Goal: Information Seeking & Learning: Learn about a topic

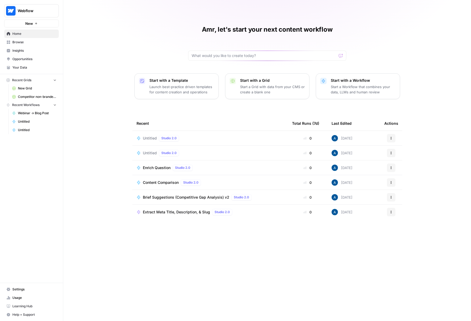
click at [144, 137] on span "Untitled" at bounding box center [150, 137] width 14 height 5
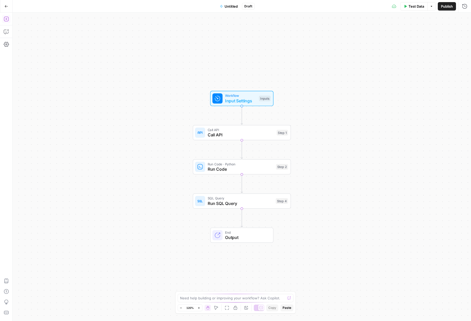
click at [5, 18] on icon "button" at bounding box center [6, 18] width 5 height 5
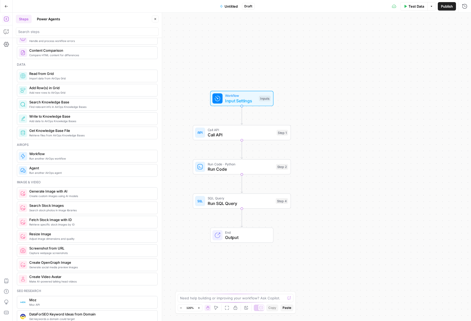
scroll to position [935, 0]
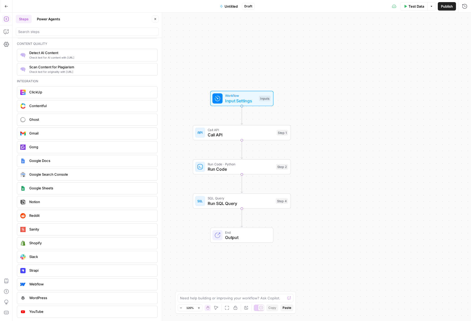
click at [194, 68] on div "Workflow Input Settings Inputs Call API Call API Step 1 Run Code · Python Run C…" at bounding box center [242, 167] width 458 height 308
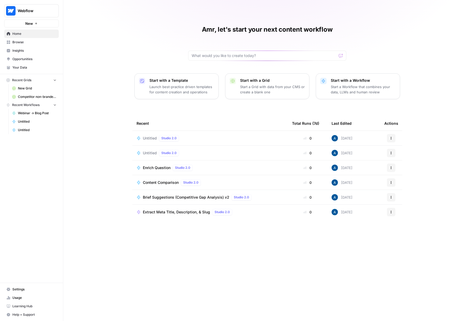
click at [163, 135] on div "Studio 2.0" at bounding box center [169, 138] width 20 height 6
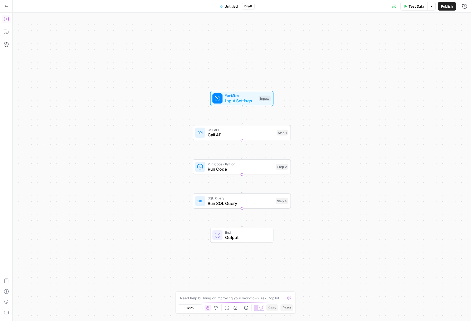
click at [10, 20] on button "Add Steps" at bounding box center [6, 19] width 8 height 8
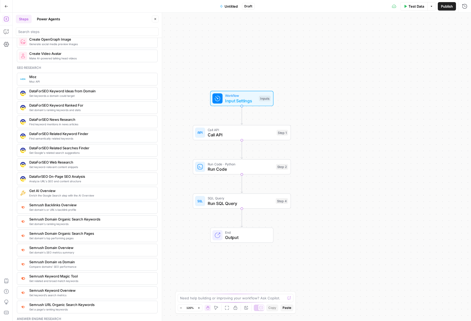
scroll to position [935, 0]
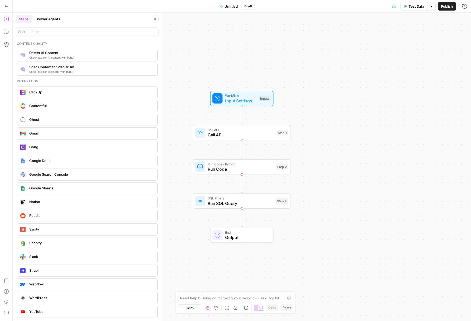
click at [7, 4] on button "Go Back" at bounding box center [6, 6] width 9 height 9
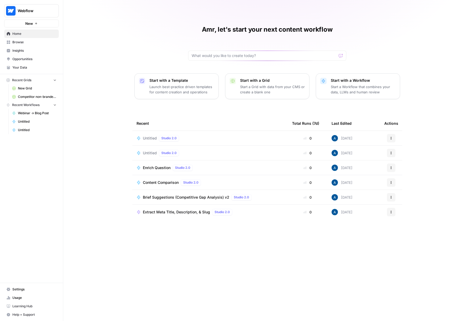
click at [34, 16] on button "Webflow" at bounding box center [31, 10] width 55 height 13
type input "adm"
click at [27, 38] on span "AirOps Administrative" at bounding box center [51, 39] width 70 height 5
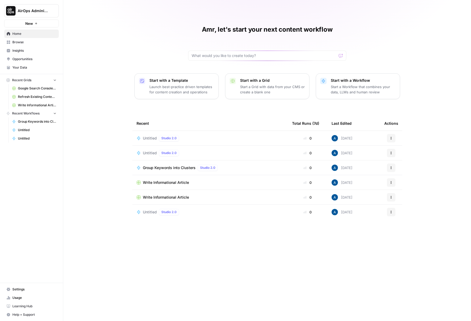
click at [189, 135] on div "Untitled Studio 2.0" at bounding box center [209, 138] width 147 height 6
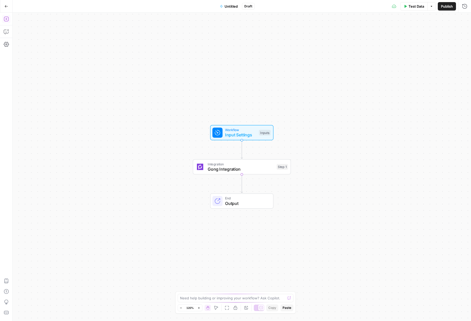
click at [8, 15] on button "Add Steps" at bounding box center [6, 19] width 8 height 8
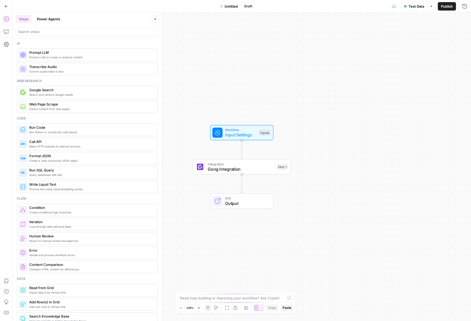
click at [70, 58] on span "Prompt LLMs to create or analyze content" at bounding box center [91, 57] width 124 height 4
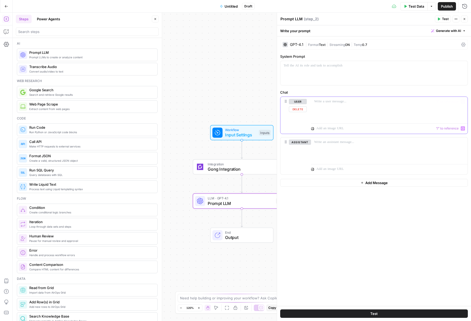
click at [356, 106] on div at bounding box center [389, 109] width 156 height 24
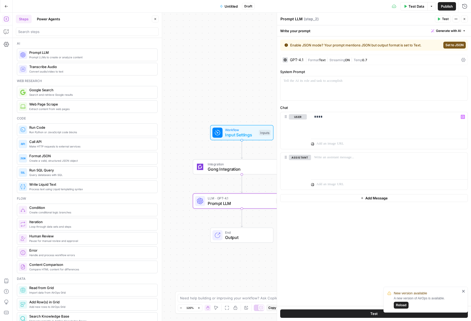
click at [462, 20] on button "Close" at bounding box center [464, 19] width 7 height 7
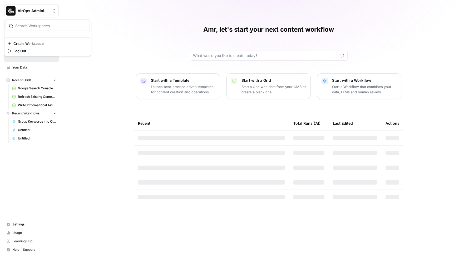
click at [39, 13] on span "AirOps Administrative" at bounding box center [34, 10] width 32 height 5
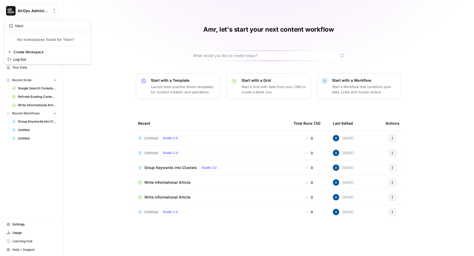
type input "klavi"
click at [32, 37] on span "Klaviyo" at bounding box center [51, 39] width 70 height 5
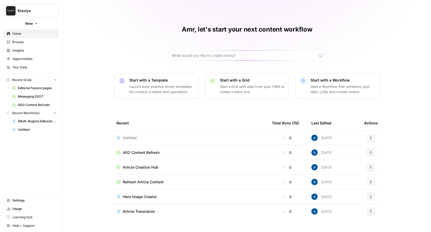
click at [21, 51] on span "Insights" at bounding box center [34, 50] width 44 height 5
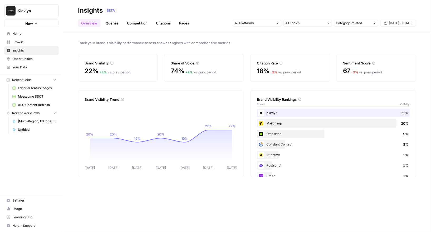
click at [110, 21] on link "Queries" at bounding box center [111, 23] width 19 height 8
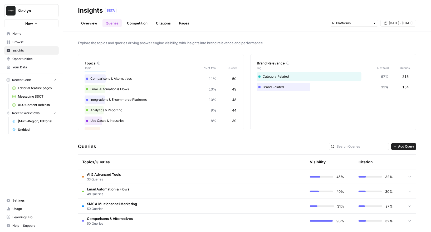
scroll to position [38, 0]
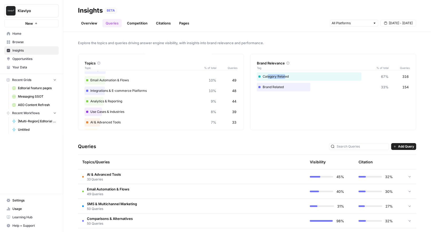
drag, startPoint x: 267, startPoint y: 76, endPoint x: 284, endPoint y: 76, distance: 16.9
click at [284, 76] on div "Category Related 67% 316" at bounding box center [333, 76] width 153 height 8
click at [272, 87] on div "Brand Related 33% 154" at bounding box center [333, 87] width 153 height 8
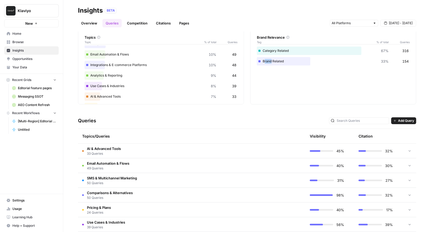
scroll to position [39, 0]
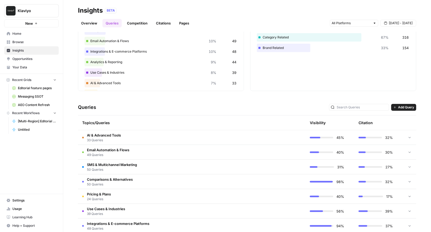
click at [161, 153] on td "Email Automation & Flows 49 Queries" at bounding box center [167, 152] width 178 height 14
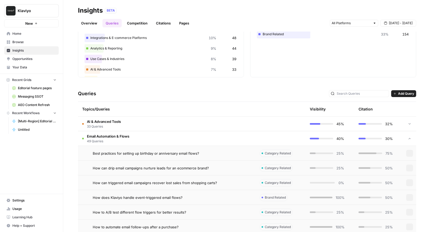
scroll to position [56, 0]
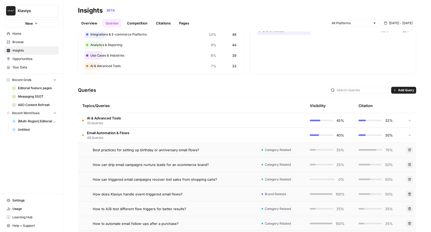
click at [154, 151] on span "Best practices for setting up birthday or anniversary email flows?" at bounding box center [146, 150] width 106 height 5
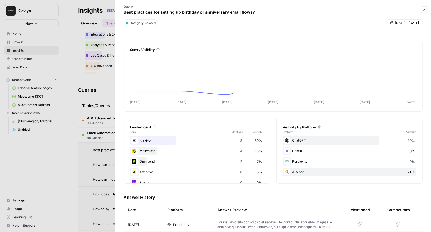
click at [100, 154] on div at bounding box center [215, 116] width 431 height 232
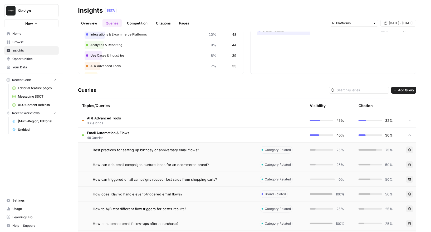
click at [188, 153] on td "Best practices for setting up birthday or anniversary email flows?" at bounding box center [167, 150] width 178 height 14
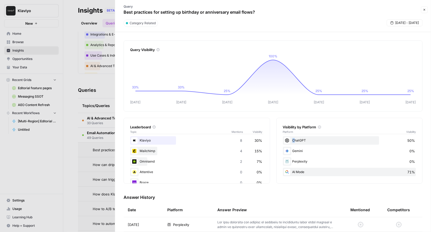
drag, startPoint x: 298, startPoint y: 141, endPoint x: 309, endPoint y: 141, distance: 11.1
click at [309, 141] on div "ChatGPT 50%" at bounding box center [349, 140] width 133 height 8
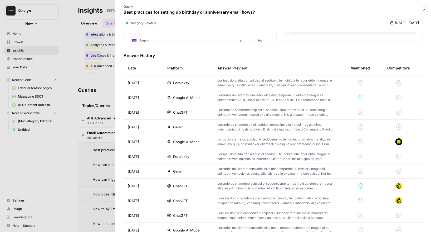
scroll to position [147, 0]
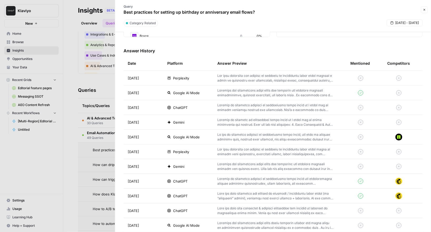
click at [374, 136] on td at bounding box center [360, 137] width 29 height 14
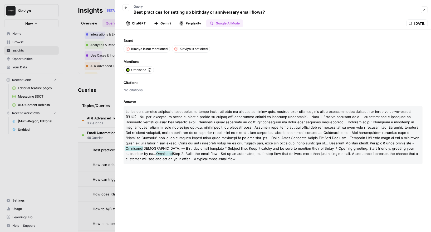
click at [196, 23] on button "Perplexity" at bounding box center [190, 23] width 28 height 8
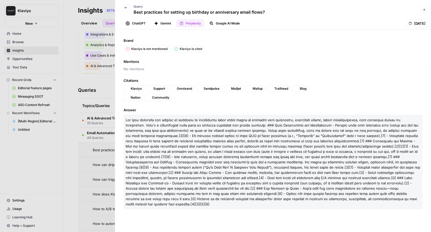
click at [166, 23] on button "Gemini" at bounding box center [162, 23] width 23 height 8
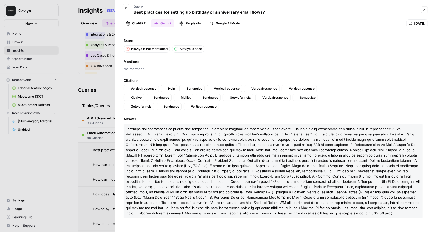
click at [138, 24] on button "ChatGPT" at bounding box center [135, 23] width 26 height 8
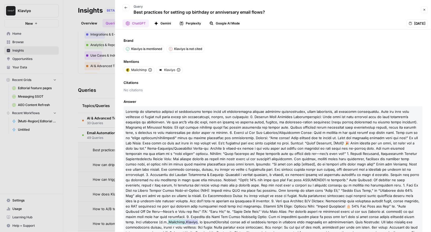
click at [126, 8] on icon "button" at bounding box center [125, 7] width 3 height 3
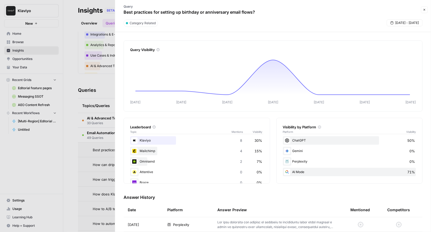
click at [107, 81] on div at bounding box center [215, 116] width 431 height 232
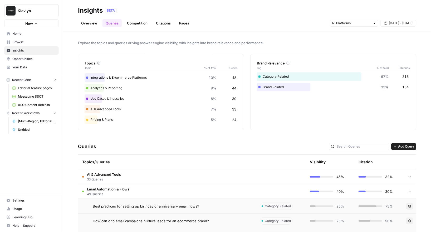
click at [133, 31] on header "Insights BETA Overview Queries Competition Citations Pages Sep 25 - Oct 1" at bounding box center [247, 16] width 368 height 32
click at [135, 23] on link "Competition" at bounding box center [137, 23] width 27 height 8
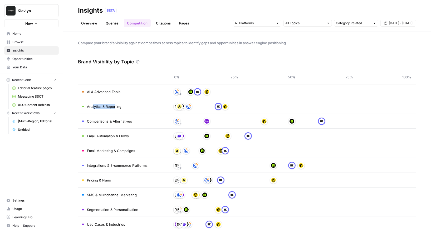
drag, startPoint x: 94, startPoint y: 106, endPoint x: 115, endPoint y: 106, distance: 21.9
click at [115, 106] on span "Analytics & Reporting" at bounding box center [104, 106] width 35 height 5
drag, startPoint x: 136, startPoint y: 120, endPoint x: 135, endPoint y: 123, distance: 2.7
click at [135, 125] on td "Comparisons & Alternatives" at bounding box center [123, 121] width 90 height 14
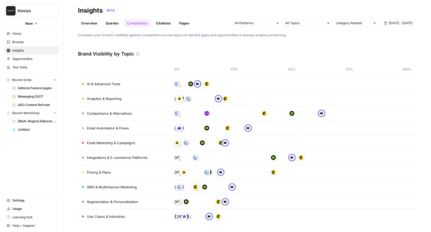
click at [157, 25] on link "Citations" at bounding box center [163, 23] width 21 height 8
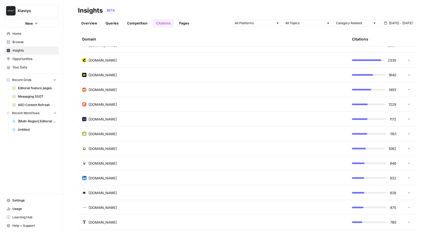
scroll to position [156, 0]
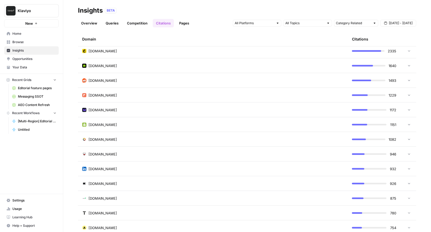
click at [136, 113] on td "campaignmonitor.com" at bounding box center [213, 110] width 270 height 14
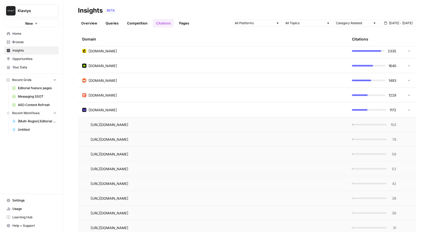
scroll to position [176, 0]
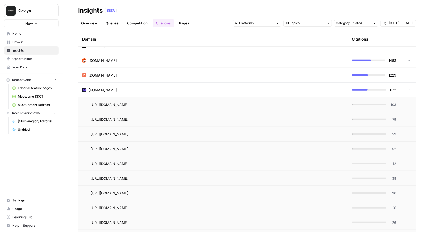
click at [179, 85] on td "campaignmonitor.com" at bounding box center [213, 90] width 270 height 14
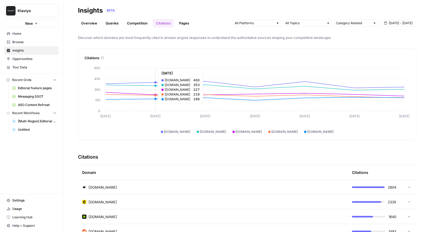
scroll to position [0, 0]
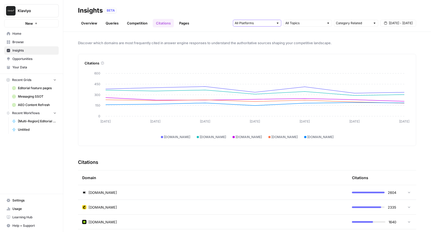
click at [271, 23] on input "text" at bounding box center [254, 23] width 39 height 5
click at [299, 22] on input "text" at bounding box center [304, 23] width 39 height 5
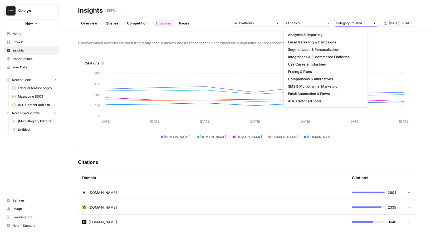
click at [346, 24] on input "text" at bounding box center [353, 23] width 35 height 5
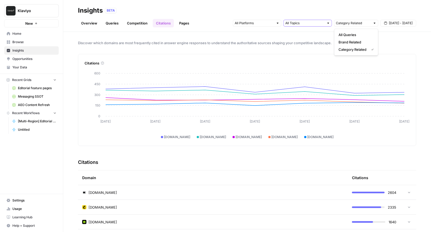
type input "Category Related"
click at [296, 21] on input "text" at bounding box center [304, 23] width 39 height 5
click at [266, 22] on input "text" at bounding box center [254, 23] width 39 height 5
click at [242, 11] on div "BETA" at bounding box center [260, 10] width 311 height 5
click at [171, 25] on link "Citations" at bounding box center [163, 23] width 21 height 8
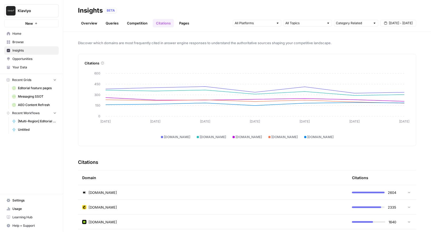
click at [183, 25] on link "Pages" at bounding box center [184, 23] width 16 height 8
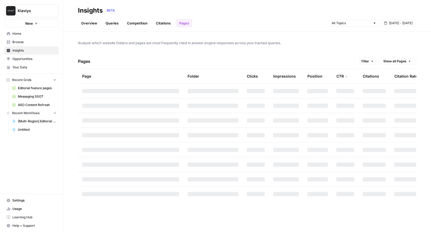
click at [171, 24] on link "Citations" at bounding box center [163, 23] width 21 height 8
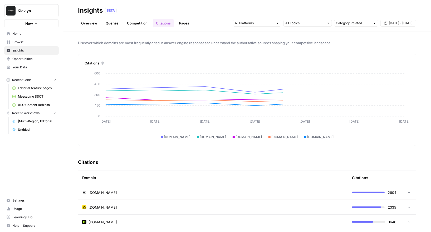
click at [184, 26] on link "Pages" at bounding box center [184, 23] width 16 height 8
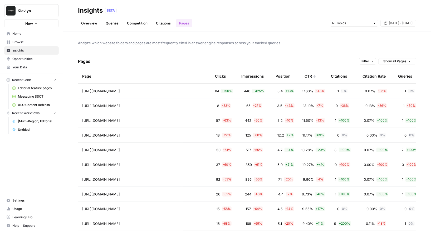
scroll to position [0, 41]
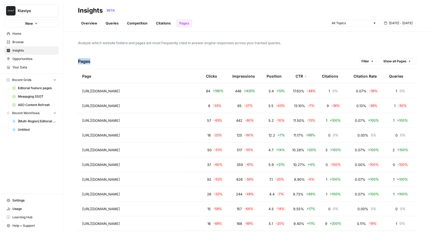
drag, startPoint x: 76, startPoint y: 61, endPoint x: 99, endPoint y: 61, distance: 22.7
click at [99, 61] on div "Analyze which website folders and pages are most frequently cited in answer eng…" at bounding box center [247, 132] width 368 height 200
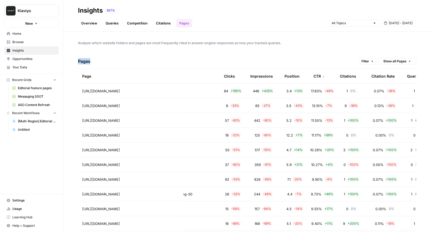
scroll to position [0, 0]
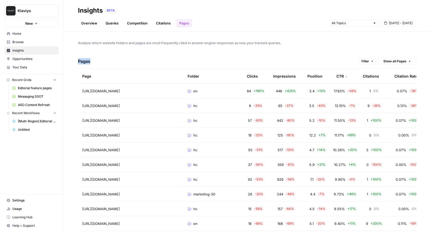
click at [121, 51] on div "Analyze which website folders and pages are most frequently cited in answer eng…" at bounding box center [247, 132] width 368 height 200
click at [93, 25] on link "Overview" at bounding box center [89, 23] width 22 height 8
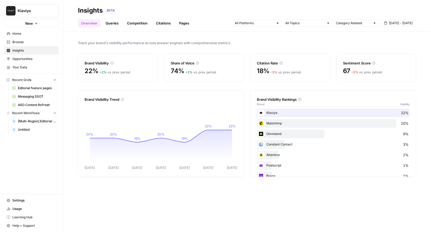
click at [97, 25] on link "Overview" at bounding box center [89, 23] width 22 height 8
click at [105, 24] on link "Queries" at bounding box center [111, 23] width 19 height 8
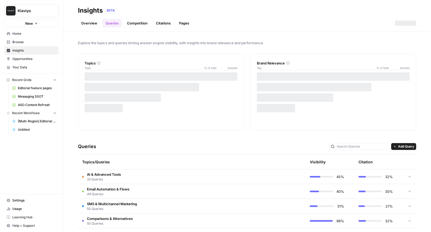
click at [136, 24] on link "Competition" at bounding box center [137, 23] width 27 height 8
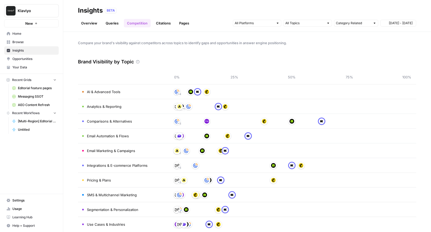
click at [163, 21] on link "Citations" at bounding box center [163, 23] width 21 height 8
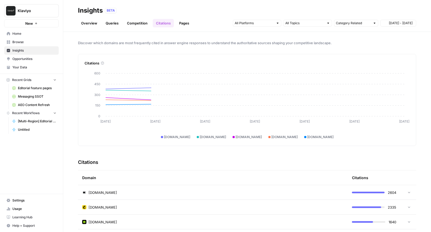
click at [192, 24] on div "Overview Queries Competition Citations Pages Category Related Sep 25 - Oct 1" at bounding box center [247, 21] width 338 height 13
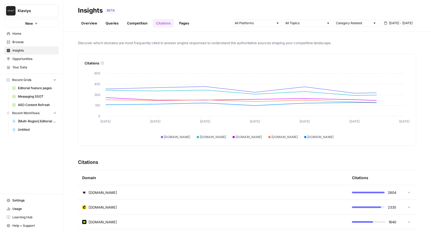
click at [188, 18] on div "Overview Queries Competition Citations Pages Category Related Sep 25 - Oct 1" at bounding box center [247, 21] width 338 height 13
click at [193, 20] on div "Overview Queries Competition Citations Pages Category Related Sep 25 - Oct 1" at bounding box center [247, 21] width 338 height 13
click at [182, 22] on link "Pages" at bounding box center [184, 23] width 16 height 8
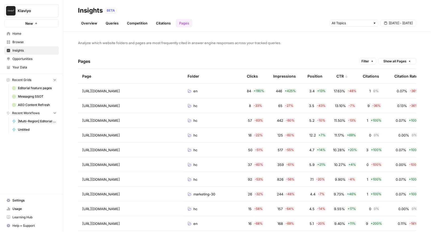
click at [36, 58] on span "Opportunities" at bounding box center [34, 59] width 44 height 5
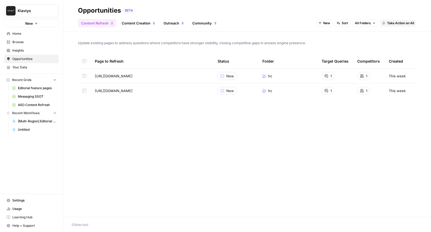
click at [42, 10] on span "Klaviyo" at bounding box center [34, 10] width 32 height 5
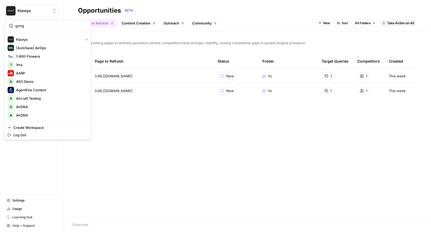
type input "gong"
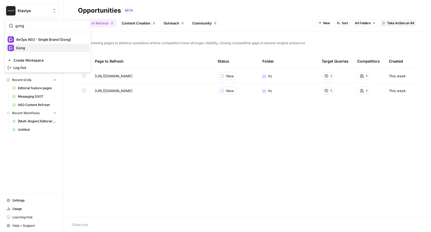
click at [42, 47] on span "Gong" at bounding box center [51, 47] width 70 height 5
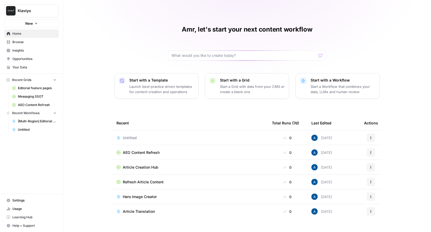
click at [38, 9] on span "Klaviyo" at bounding box center [34, 10] width 32 height 5
type input "[PERSON_NAME]"
click at [30, 43] on button "[PERSON_NAME] Test" at bounding box center [48, 39] width 84 height 8
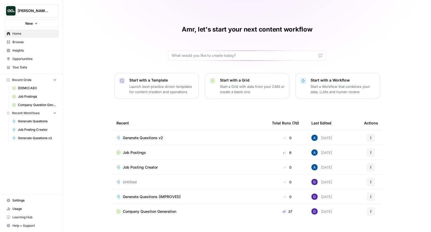
click at [141, 132] on td "Generate Questions v2" at bounding box center [189, 138] width 155 height 14
click at [145, 136] on span "Generate Questions v2" at bounding box center [143, 137] width 40 height 5
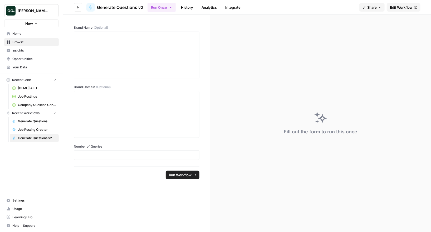
click at [403, 9] on span "Edit Workflow" at bounding box center [401, 7] width 23 height 5
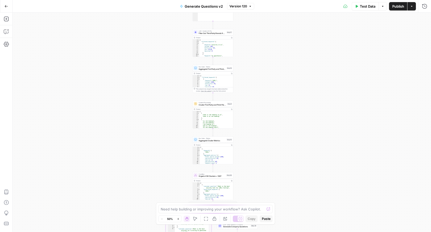
click at [236, 219] on div at bounding box center [238, 219] width 11 height 6
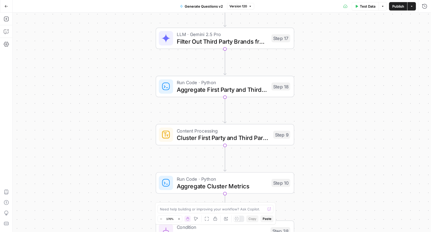
click at [239, 217] on div at bounding box center [237, 219] width 6 height 6
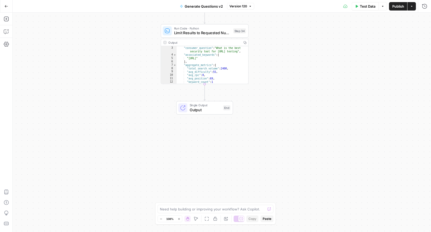
scroll to position [8, 0]
drag, startPoint x: 196, startPoint y: 65, endPoint x: 229, endPoint y: 65, distance: 32.7
click at [229, 65] on div ""consumer_question" : "What is the best security tool for Kimi.ai testing" , "a…" at bounding box center [212, 69] width 72 height 48
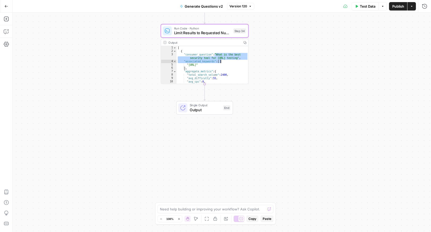
drag, startPoint x: 218, startPoint y: 58, endPoint x: 222, endPoint y: 61, distance: 4.2
click at [222, 61] on div "[ { "consumer_question" : "What is the best security tool for Kimi.ai testing" …" at bounding box center [212, 68] width 72 height 45
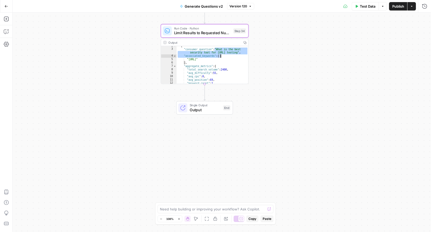
scroll to position [5, 0]
drag, startPoint x: 214, startPoint y: 69, endPoint x: 229, endPoint y: 69, distance: 15.3
click at [229, 69] on div "{ "consumer_question" : "What is the best security tool for Kimi.ai testing" , …" at bounding box center [212, 66] width 72 height 45
type textarea "**********"
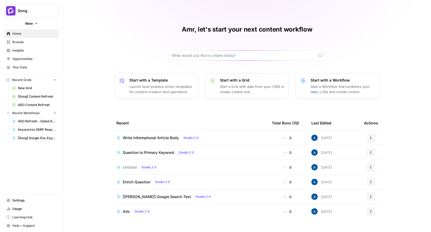
click at [32, 59] on span "Opportunities" at bounding box center [34, 59] width 44 height 5
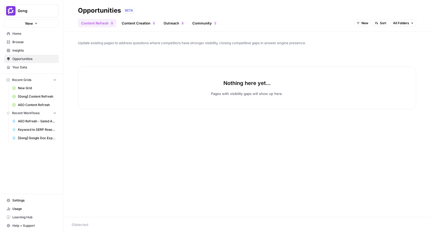
click at [35, 12] on span "Gong" at bounding box center [34, 10] width 32 height 5
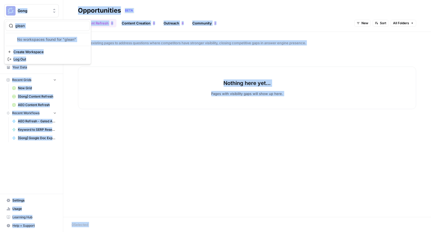
click at [26, 27] on input "glean" at bounding box center [50, 25] width 71 height 5
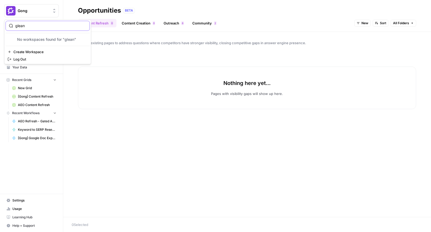
click at [26, 27] on input "glean" at bounding box center [50, 25] width 71 height 5
type input "webf"
click at [27, 42] on div "Webflow" at bounding box center [48, 39] width 80 height 6
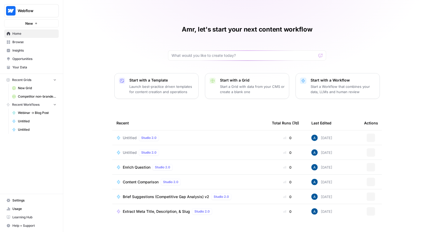
click at [21, 59] on span "Opportunities" at bounding box center [34, 59] width 44 height 5
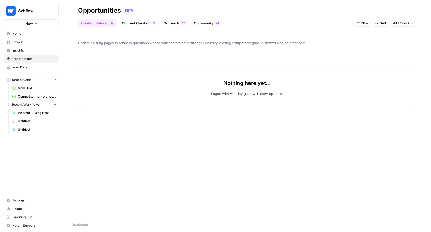
click at [29, 10] on span "Webflow" at bounding box center [34, 10] width 32 height 5
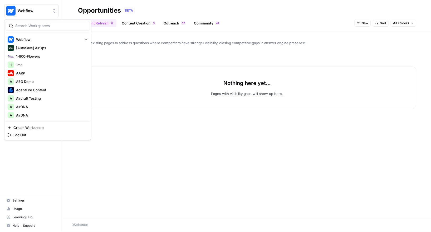
click at [43, 28] on input "search" at bounding box center [50, 25] width 71 height 5
type input "build"
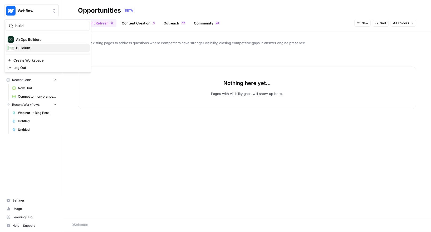
click at [41, 46] on span "Buildium" at bounding box center [51, 47] width 70 height 5
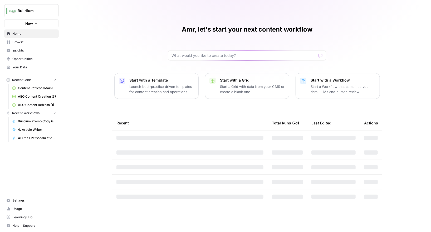
click at [27, 58] on span "Opportunities" at bounding box center [34, 59] width 44 height 5
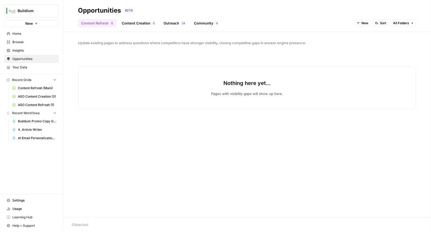
click at [34, 12] on span "Buildium" at bounding box center [34, 10] width 32 height 5
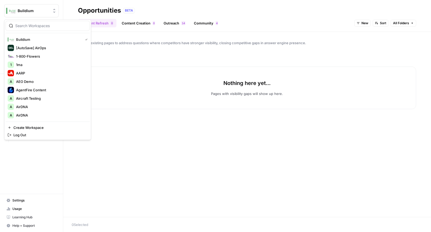
click at [43, 23] on div at bounding box center [48, 26] width 84 height 10
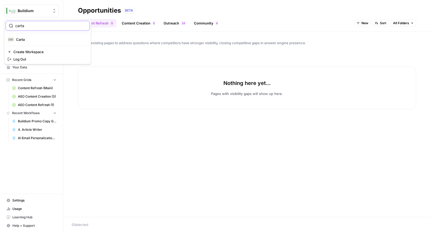
type input "carta"
click at [39, 40] on span "Carta" at bounding box center [51, 39] width 70 height 5
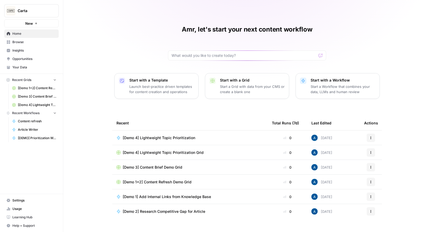
click at [33, 59] on span "Opportunities" at bounding box center [34, 59] width 44 height 5
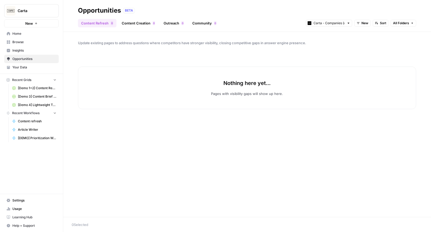
click at [28, 19] on button "New" at bounding box center [31, 23] width 55 height 8
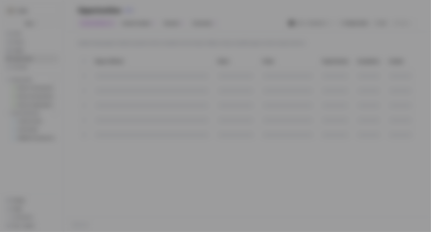
click at [33, 13] on div "Get Started + Recommended Start with a Template Launch best-practice driven tem…" at bounding box center [215, 116] width 431 height 232
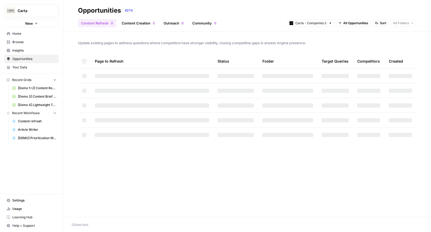
click at [16, 15] on button "Carta" at bounding box center [31, 10] width 55 height 13
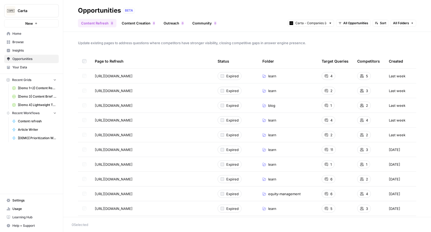
click at [133, 21] on link "Content Creation 0" at bounding box center [139, 23] width 40 height 8
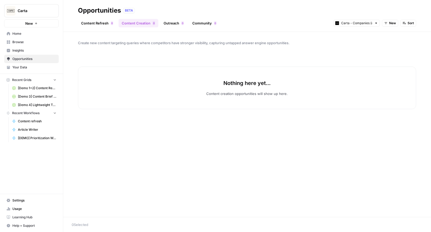
click at [105, 25] on link "Content Refresh 0" at bounding box center [97, 23] width 38 height 8
click at [344, 25] on input "text" at bounding box center [328, 23] width 31 height 5
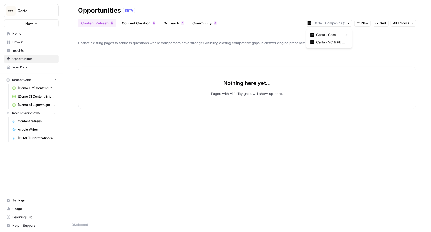
type input "Carta - Companies (cap table)"
click at [362, 23] on span "New" at bounding box center [364, 23] width 7 height 5
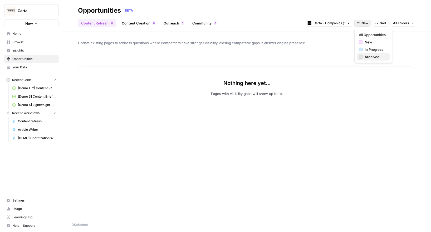
click at [366, 56] on span "Archived" at bounding box center [375, 56] width 21 height 5
click at [359, 22] on span "Archived" at bounding box center [362, 23] width 14 height 5
click at [363, 52] on button "In Progress" at bounding box center [366, 49] width 33 height 7
click at [358, 25] on span "In Progress" at bounding box center [360, 23] width 18 height 5
click at [353, 33] on span "All Opportunities" at bounding box center [362, 34] width 27 height 5
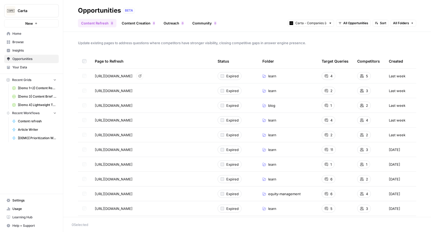
drag, startPoint x: 121, startPoint y: 74, endPoint x: 145, endPoint y: 74, distance: 24.2
click at [133, 74] on span "https://carta.com/learn/startups/equity-management/share-dilution/" at bounding box center [114, 75] width 38 height 5
drag, startPoint x: 135, startPoint y: 91, endPoint x: 166, endPoint y: 91, distance: 31.3
click at [133, 91] on span "https://carta.com/learn/startups/equity-management/" at bounding box center [114, 90] width 38 height 5
click at [167, 84] on td "https://carta.com/learn/startups/equity-management/ Go to page" at bounding box center [152, 91] width 123 height 14
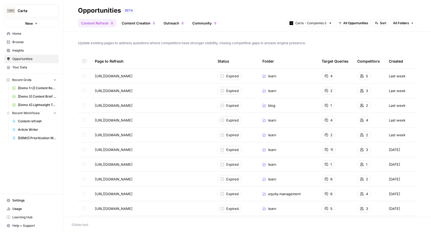
click at [143, 76] on link "Go to page" at bounding box center [140, 76] width 6 height 6
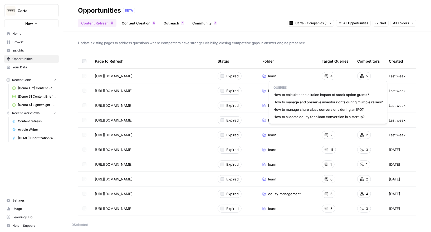
click at [320, 94] on span "How to calculate the dilution impact of stock option grants?" at bounding box center [327, 94] width 109 height 5
click at [335, 95] on span "How to calculate the dilution impact of stock option grants?" at bounding box center [327, 94] width 109 height 5
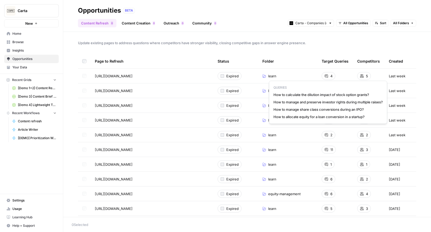
click at [335, 95] on span "How to calculate the dilution impact of stock option grants?" at bounding box center [327, 94] width 109 height 5
click at [315, 94] on span "How to calculate the dilution impact of stock option grants?" at bounding box center [327, 94] width 109 height 5
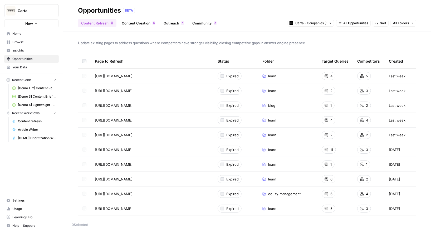
click at [85, 64] on div at bounding box center [84, 61] width 4 height 14
click at [138, 23] on link "Content Creation 0" at bounding box center [139, 23] width 40 height 8
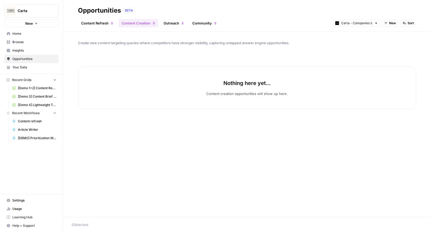
click at [393, 27] on div "Carta - Companies (cap table) New Sort" at bounding box center [375, 23] width 83 height 8
click at [388, 24] on icon "button" at bounding box center [385, 23] width 3 height 3
click at [392, 33] on span "All Opportunities" at bounding box center [399, 34] width 27 height 5
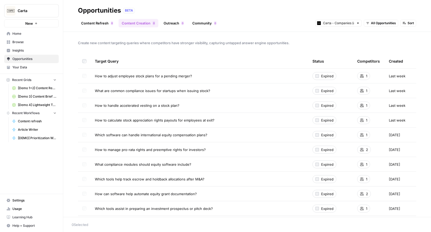
drag, startPoint x: 127, startPoint y: 79, endPoint x: 180, endPoint y: 80, distance: 52.4
click at [182, 79] on td "How to adjust employee stock plans for a pending merger?" at bounding box center [200, 76] width 218 height 14
drag, startPoint x: 152, startPoint y: 79, endPoint x: 171, endPoint y: 76, distance: 19.4
click at [171, 76] on td "How to adjust employee stock plans for a pending merger?" at bounding box center [200, 76] width 218 height 14
drag, startPoint x: 136, startPoint y: 87, endPoint x: 182, endPoint y: 84, distance: 45.4
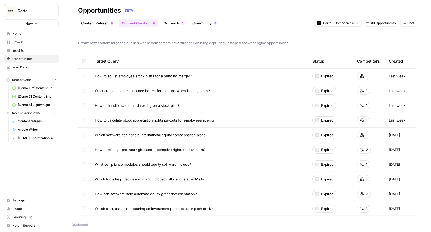
click at [182, 84] on td "What are common compliance issues for startups when issuing stock?" at bounding box center [200, 91] width 218 height 14
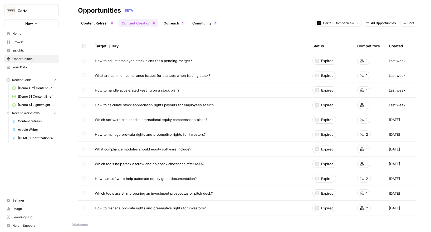
scroll to position [26, 0]
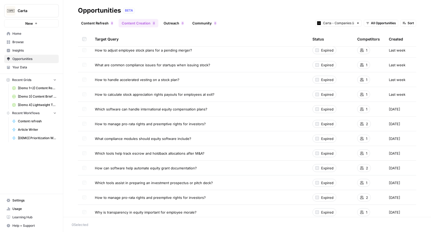
click at [167, 76] on td "How to handle accelerated vesting on a stock plan?" at bounding box center [200, 79] width 218 height 14
drag, startPoint x: 162, startPoint y: 81, endPoint x: 176, endPoint y: 81, distance: 13.4
click at [176, 81] on span "How to handle accelerated vesting on a stock plan?" at bounding box center [137, 79] width 85 height 5
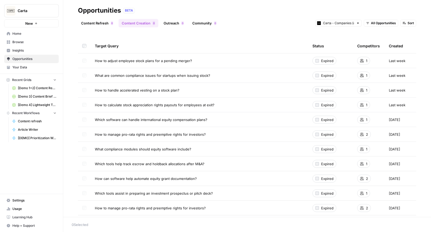
drag, startPoint x: 140, startPoint y: 91, endPoint x: 168, endPoint y: 91, distance: 28.2
click at [168, 91] on span "How to handle accelerated vesting on a stock plan?" at bounding box center [137, 90] width 85 height 5
drag, startPoint x: 137, startPoint y: 105, endPoint x: 185, endPoint y: 106, distance: 48.2
click at [185, 106] on span "How to calculate stock appreciation rights payouts for employees at exit?" at bounding box center [155, 104] width 120 height 5
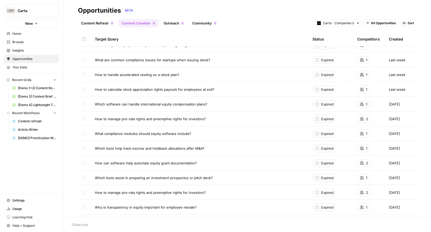
scroll to position [35, 0]
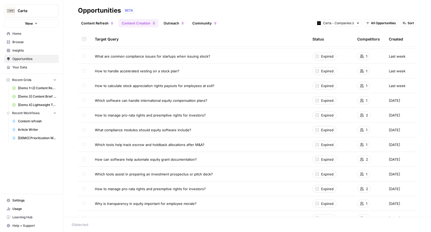
click at [160, 96] on td "Which software can handle international equity compensation plans?" at bounding box center [200, 100] width 218 height 14
drag, startPoint x: 187, startPoint y: 99, endPoint x: 204, endPoint y: 99, distance: 17.6
click at [204, 99] on td "Which software can handle international equity compensation plans?" at bounding box center [200, 100] width 218 height 14
drag, startPoint x: 134, startPoint y: 111, endPoint x: 180, endPoint y: 111, distance: 45.8
click at [180, 111] on td "How to manage pro-rata rights and preemptive rights for investors?" at bounding box center [200, 115] width 218 height 14
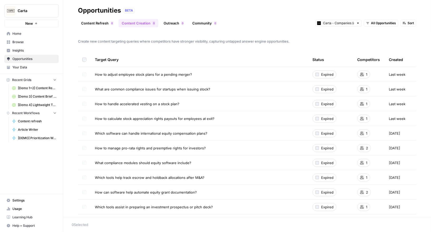
scroll to position [0, 0]
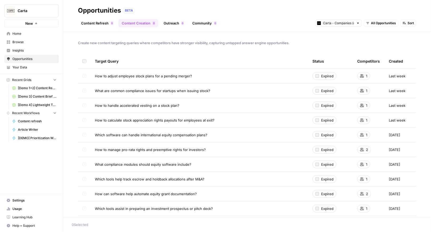
click at [102, 26] on link "Content Refresh 0" at bounding box center [97, 23] width 38 height 8
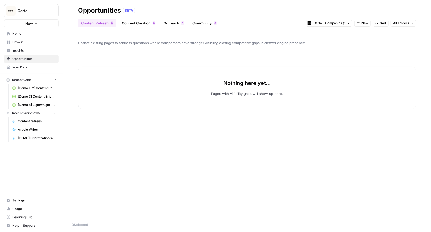
click at [365, 27] on div "Carta - Companies (cap table) New Sort All Folders" at bounding box center [361, 23] width 110 height 8
click at [365, 23] on span "New" at bounding box center [364, 23] width 7 height 5
click at [363, 30] on div "All Opportunities New In Progress Archived" at bounding box center [373, 46] width 38 height 34
click at [364, 33] on span "All Opportunities" at bounding box center [372, 34] width 27 height 5
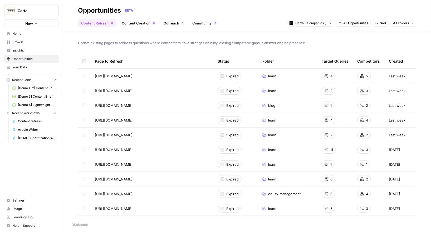
drag, startPoint x: 221, startPoint y: 74, endPoint x: 240, endPoint y: 76, distance: 18.6
click at [240, 76] on div "Expired" at bounding box center [230, 76] width 24 height 8
drag, startPoint x: 218, startPoint y: 77, endPoint x: 252, endPoint y: 77, distance: 34.2
click at [252, 77] on td "Expired" at bounding box center [235, 76] width 45 height 14
drag, startPoint x: 217, startPoint y: 72, endPoint x: 260, endPoint y: 72, distance: 43.2
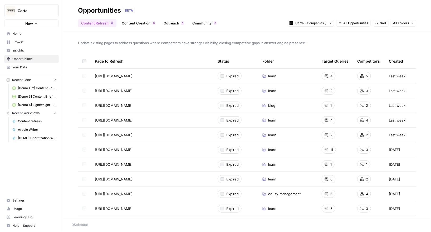
click at [260, 72] on tr "https://carta.com/learn/startups/equity-management/share-dilution/ Expired lear…" at bounding box center [247, 76] width 338 height 15
drag, startPoint x: 236, startPoint y: 73, endPoint x: 252, endPoint y: 73, distance: 16.1
click at [254, 73] on td "Expired" at bounding box center [235, 76] width 45 height 14
drag, startPoint x: 235, startPoint y: 77, endPoint x: 247, endPoint y: 77, distance: 12.1
click at [247, 77] on td "Expired" at bounding box center [235, 76] width 45 height 14
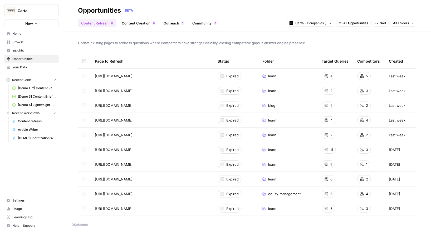
click at [258, 78] on tr "https://carta.com/learn/startups/equity-management/share-dilution/ Expired lear…" at bounding box center [247, 76] width 338 height 15
click at [230, 76] on span "Expired" at bounding box center [232, 75] width 12 height 5
drag, startPoint x: 129, startPoint y: 78, endPoint x: 191, endPoint y: 128, distance: 79.7
click at [224, 79] on div "Expired" at bounding box center [230, 76] width 24 height 8
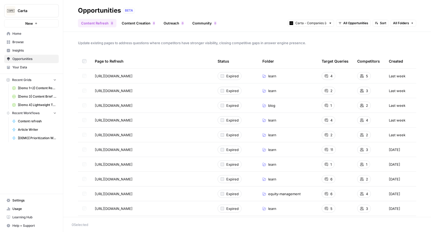
drag, startPoint x: 224, startPoint y: 74, endPoint x: 240, endPoint y: 75, distance: 15.6
click at [240, 75] on div "Expired" at bounding box center [230, 76] width 24 height 8
click at [218, 72] on td "Expired" at bounding box center [235, 76] width 45 height 14
drag, startPoint x: 229, startPoint y: 79, endPoint x: 254, endPoint y: 119, distance: 47.3
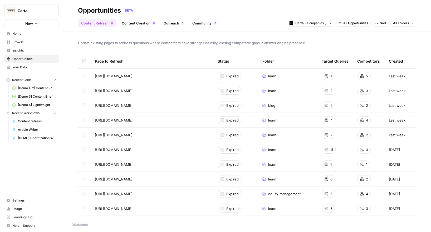
click at [195, 124] on td "https://carta.com/learn/startups/equity-management/founder-shares/" at bounding box center [152, 120] width 123 height 14
click at [174, 24] on link "Outreach 0" at bounding box center [173, 23] width 27 height 8
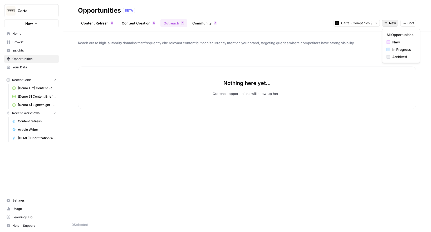
click at [393, 21] on span "New" at bounding box center [392, 23] width 7 height 5
click at [362, 24] on input "text" at bounding box center [356, 23] width 31 height 5
type input "Carta - Companies (cap table)"
click at [401, 23] on button "Sort" at bounding box center [408, 23] width 16 height 7
click at [391, 23] on span "New" at bounding box center [392, 23] width 7 height 5
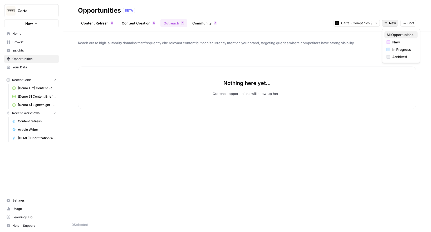
click at [392, 35] on span "All Opportunities" at bounding box center [399, 34] width 27 height 5
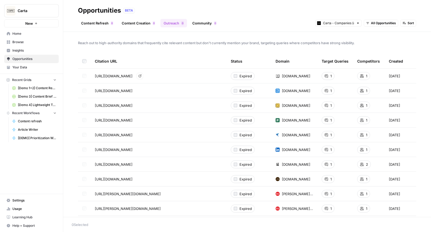
click at [141, 76] on icon "Go to page https://www.capboard.io/en/captable/stock-warrant" at bounding box center [140, 76] width 3 height 3
click at [25, 6] on button "Carta" at bounding box center [31, 10] width 55 height 13
type input "legalz"
click at [26, 35] on button "LegalZoom" at bounding box center [48, 39] width 84 height 8
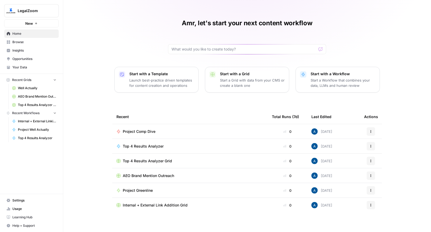
scroll to position [6, 0]
click at [33, 121] on span "Internal + External Linking Quality Control" at bounding box center [37, 121] width 38 height 5
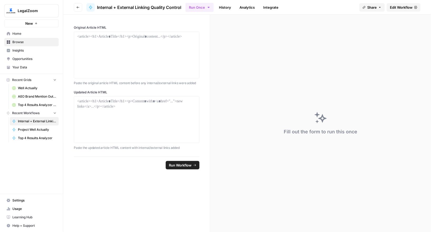
click at [403, 10] on span "Edit Workflow" at bounding box center [401, 7] width 23 height 5
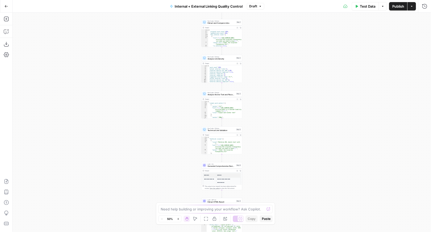
click at [5, 7] on icon "button" at bounding box center [6, 6] width 4 height 4
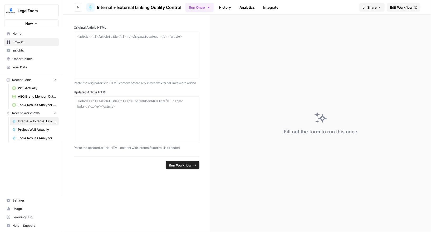
click at [34, 129] on span "Project Well Actually" at bounding box center [37, 130] width 38 height 5
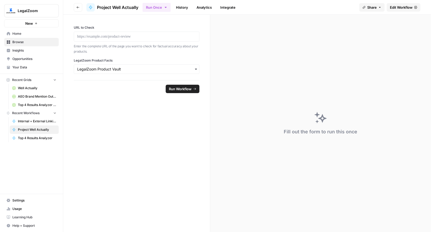
click at [30, 36] on span "Home" at bounding box center [34, 33] width 44 height 5
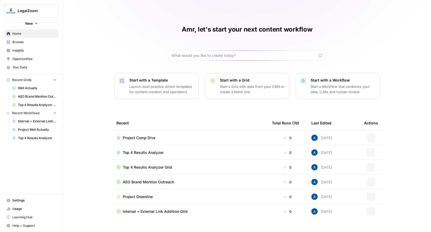
scroll to position [9, 0]
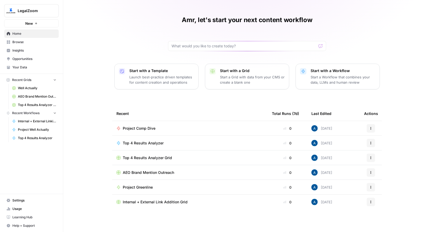
click at [30, 10] on span "LegalZoom" at bounding box center [34, 10] width 32 height 5
type input "klav"
click at [44, 41] on span "Klaviyo" at bounding box center [51, 39] width 70 height 5
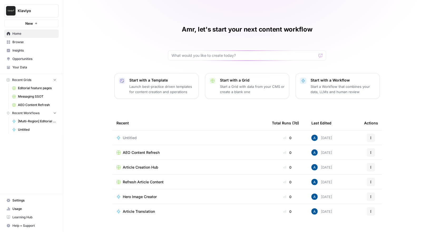
scroll to position [9, 0]
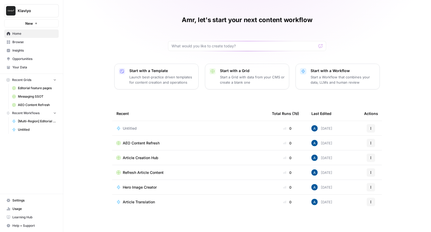
click at [35, 12] on span "Klaviyo" at bounding box center [34, 10] width 32 height 5
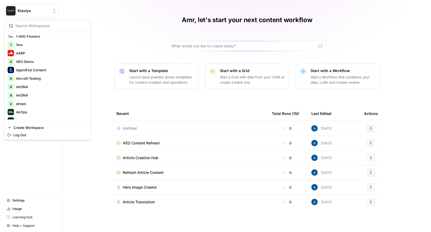
scroll to position [25, 0]
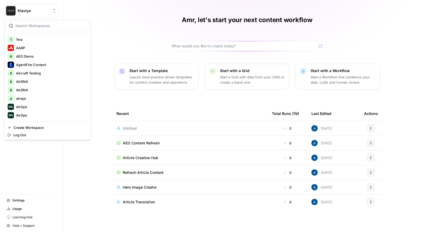
click at [56, 172] on div "Klaviyo New Home Browse Insights Opportunities Your Data Recent Grids Editorial…" at bounding box center [31, 116] width 63 height 232
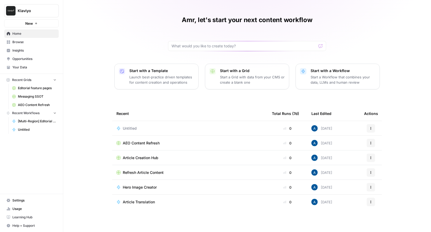
click at [20, 48] on link "Insights" at bounding box center [31, 50] width 55 height 8
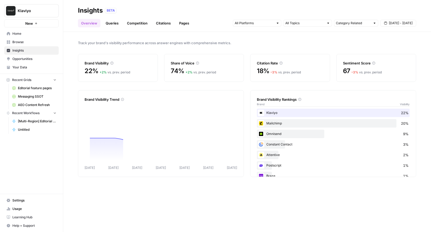
click at [25, 43] on span "Browse" at bounding box center [34, 42] width 44 height 5
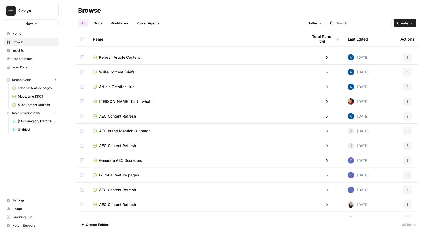
scroll to position [290, 0]
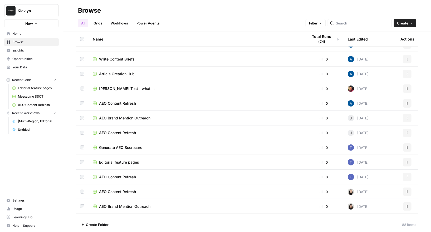
click at [37, 87] on span "Editorial feature pages" at bounding box center [37, 88] width 38 height 5
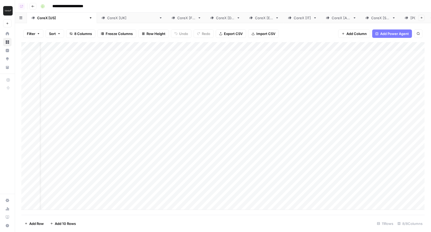
scroll to position [0, 15]
click at [225, 53] on div "Add Column" at bounding box center [222, 126] width 403 height 168
click at [225, 47] on div "Add Column" at bounding box center [222, 126] width 403 height 168
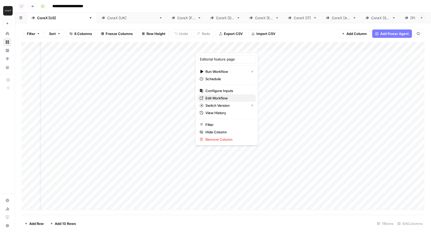
click at [211, 100] on span "Edit Workflow" at bounding box center [228, 98] width 46 height 5
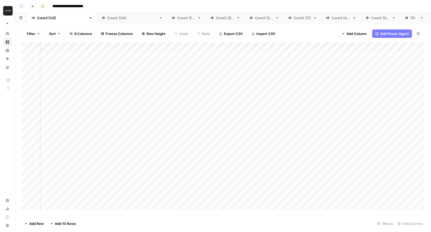
click at [127, 117] on div "Add Column" at bounding box center [222, 126] width 403 height 168
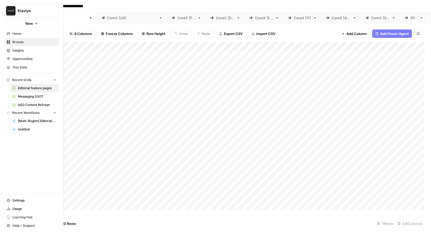
click at [8, 33] on icon at bounding box center [8, 33] width 3 height 3
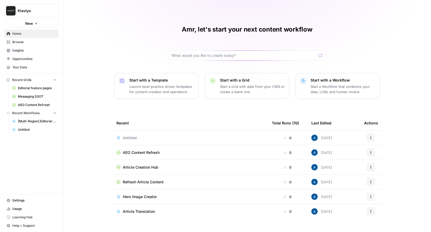
click at [32, 12] on span "Klaviyo" at bounding box center [34, 10] width 32 height 5
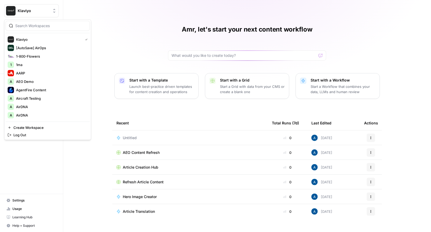
click at [177, 113] on div "Amr, let's start your next content workflow Start with a Template Launch best-p…" at bounding box center [247, 121] width 368 height 242
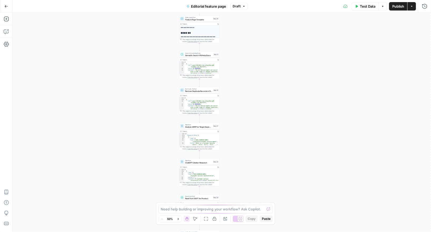
click at [239, 223] on div "Need help building or improving your workflow? Ask Copilot. Zoom Out 50% Zoom I…" at bounding box center [215, 214] width 119 height 22
click at [237, 218] on div at bounding box center [238, 219] width 11 height 6
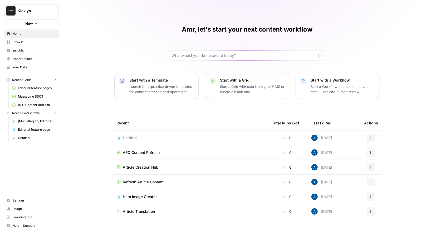
click at [94, 85] on div "Amr, let's start your next content workflow Start with a Template Launch best-p…" at bounding box center [247, 121] width 368 height 242
click at [22, 59] on span "Opportunities" at bounding box center [34, 59] width 44 height 5
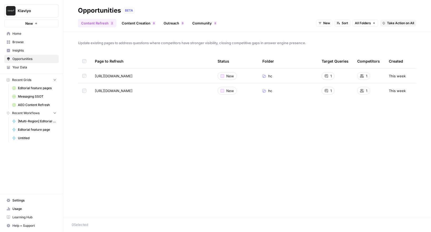
click at [40, 104] on span "AEO Content Refresh" at bounding box center [37, 105] width 38 height 5
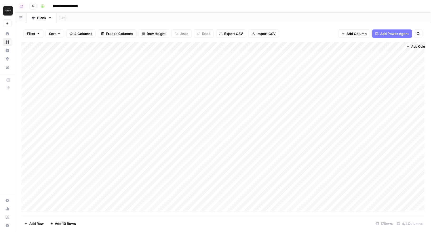
scroll to position [0, 8]
click at [104, 102] on div "Add Column" at bounding box center [222, 127] width 403 height 170
click at [34, 8] on button "Go back" at bounding box center [33, 6] width 7 height 7
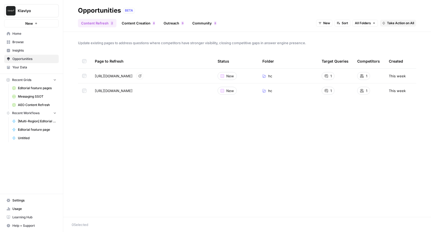
click at [99, 75] on span "https://help.klaviyo.com/hc/en-us/articles/360007016571" at bounding box center [114, 75] width 38 height 5
click at [114, 93] on span "https://help.klaviyo.com/hc/en-us/articles/25933782934555" at bounding box center [114, 90] width 38 height 5
click at [28, 109] on link "AEO Content Refresh" at bounding box center [34, 105] width 49 height 8
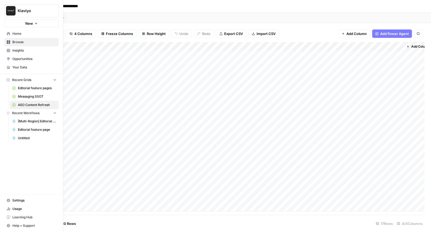
click at [19, 42] on span "Browse" at bounding box center [34, 42] width 44 height 5
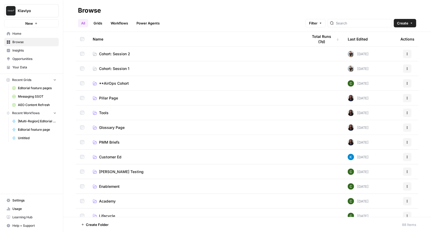
click at [99, 25] on link "Grids" at bounding box center [97, 23] width 15 height 8
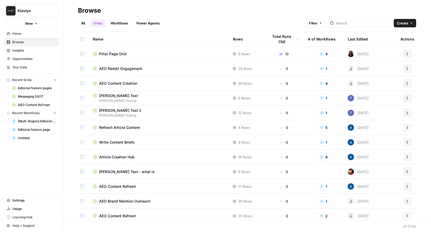
click at [24, 49] on span "Insights" at bounding box center [34, 50] width 44 height 5
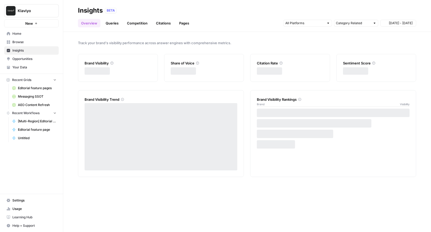
click at [30, 59] on span "Opportunities" at bounding box center [34, 59] width 44 height 5
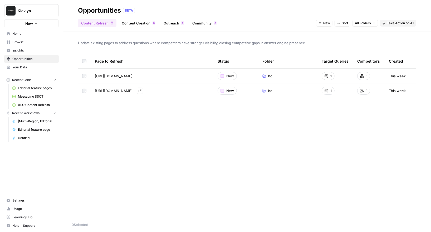
click at [143, 90] on link "Go to page" at bounding box center [140, 91] width 6 height 6
click at [143, 89] on link "Go to page" at bounding box center [140, 91] width 6 height 6
click at [331, 109] on span "How to create dashboards to monitor email and SMS performance together?" at bounding box center [328, 109] width 124 height 5
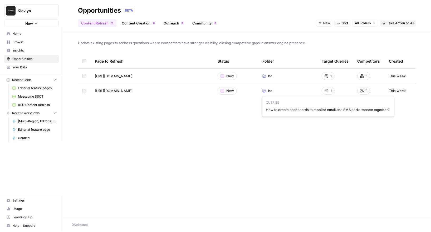
click at [333, 127] on div "Update existing pages to address questions where competitors have stronger visi…" at bounding box center [247, 124] width 368 height 185
drag, startPoint x: 290, startPoint y: 112, endPoint x: 133, endPoint y: 85, distance: 159.0
click at [133, 85] on div "Update existing pages to address questions where competitors have stronger visi…" at bounding box center [247, 124] width 368 height 185
drag, startPoint x: 149, startPoint y: 89, endPoint x: 170, endPoint y: 89, distance: 20.8
click at [133, 89] on span "https://help.klaviyo.com/hc/en-us/articles/25933782934555" at bounding box center [114, 90] width 38 height 5
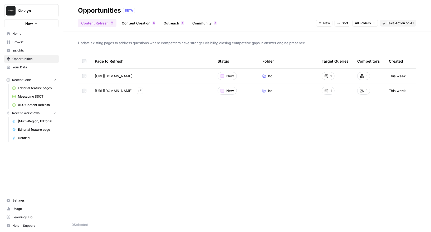
click at [107, 91] on span "https://help.klaviyo.com/hc/en-us/articles/25933782934555" at bounding box center [114, 90] width 38 height 5
click at [97, 73] on div "https://help.klaviyo.com/hc/en-us/articles/360007016571 Go to page" at bounding box center [152, 76] width 114 height 6
